Goal: Task Accomplishment & Management: Manage account settings

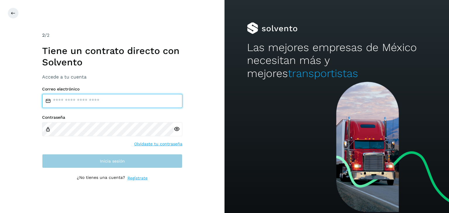
type input "**********"
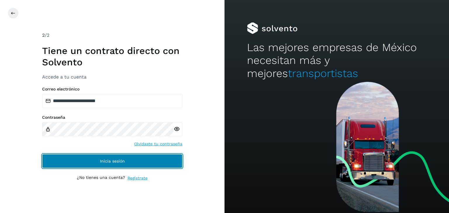
click at [95, 165] on button "Inicia sesión" at bounding box center [112, 161] width 140 height 14
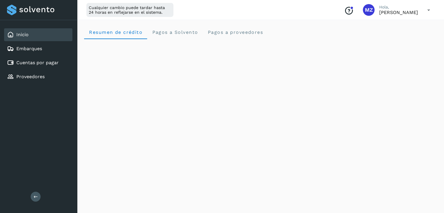
click at [429, 9] on icon at bounding box center [429, 10] width 12 height 12
click at [383, 37] on div "Cerrar sesión" at bounding box center [400, 37] width 70 height 11
